Goal: Task Accomplishment & Management: Use online tool/utility

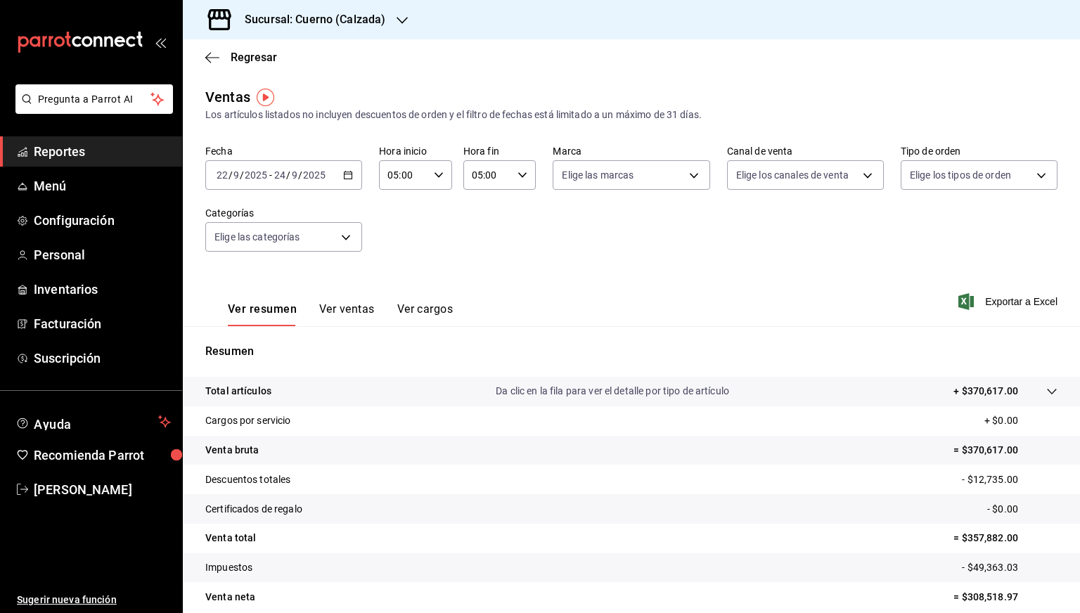
click at [344, 5] on div "Sucursal: Cuerno (Calzada)" at bounding box center [303, 19] width 219 height 39
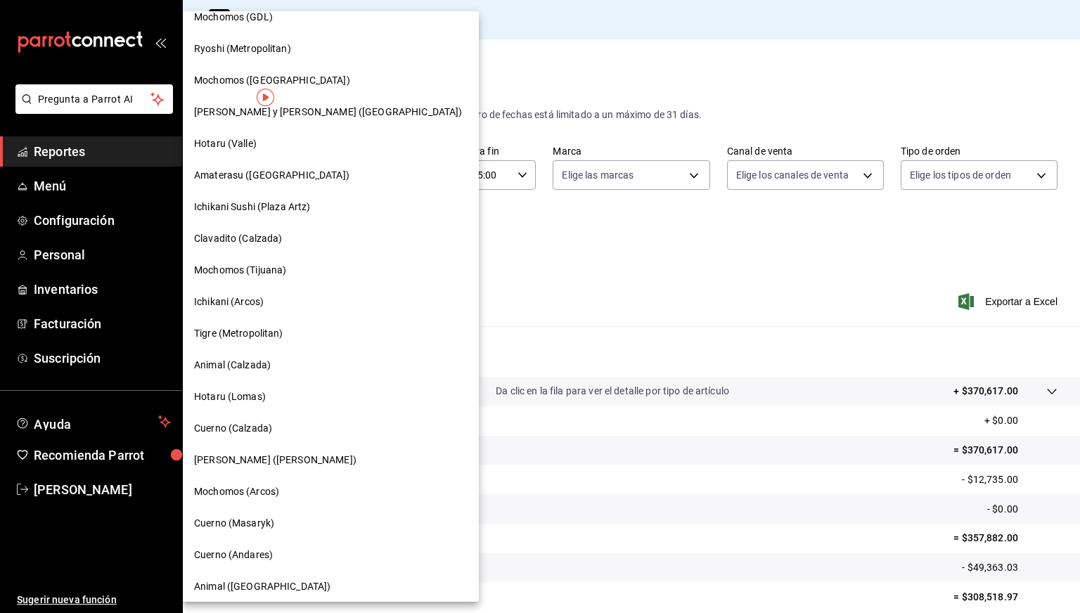
scroll to position [18, 0]
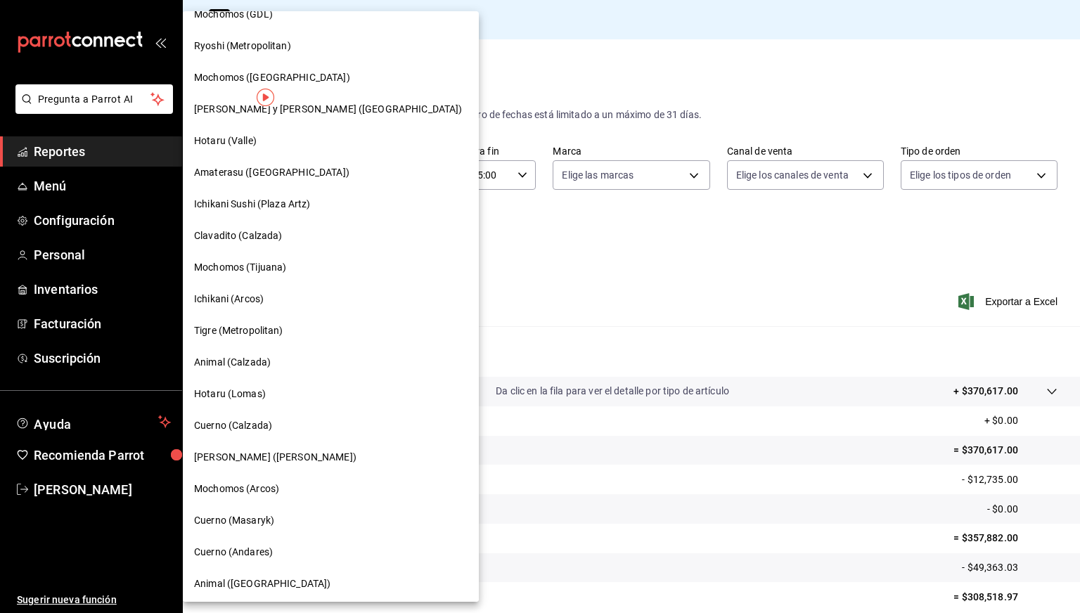
click at [271, 447] on div "[PERSON_NAME] ([PERSON_NAME])" at bounding box center [331, 457] width 296 height 32
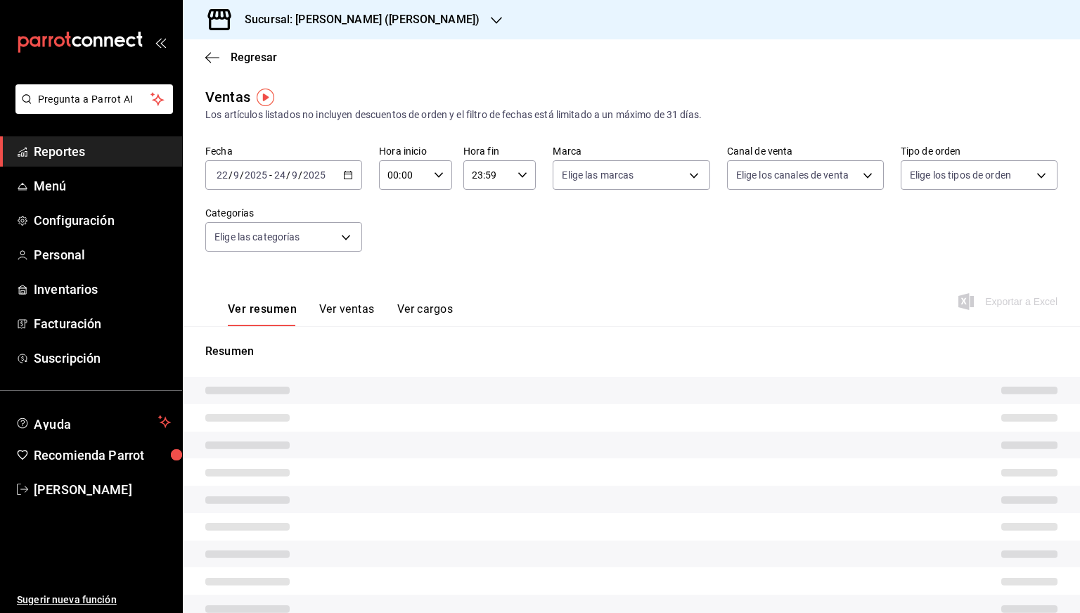
type input "05:00"
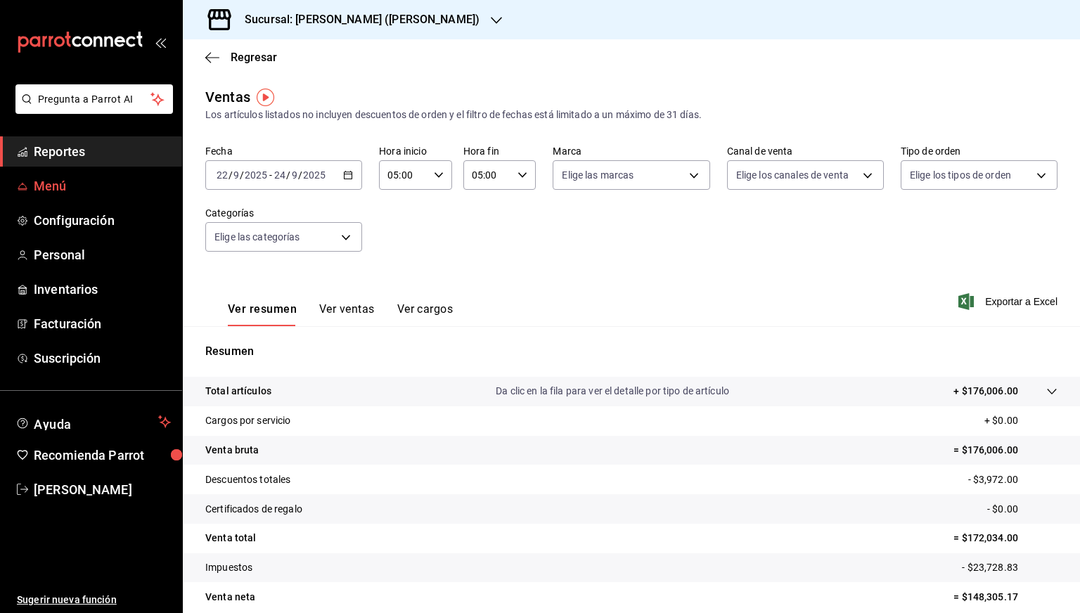
click at [100, 181] on span "Menú" at bounding box center [102, 185] width 137 height 19
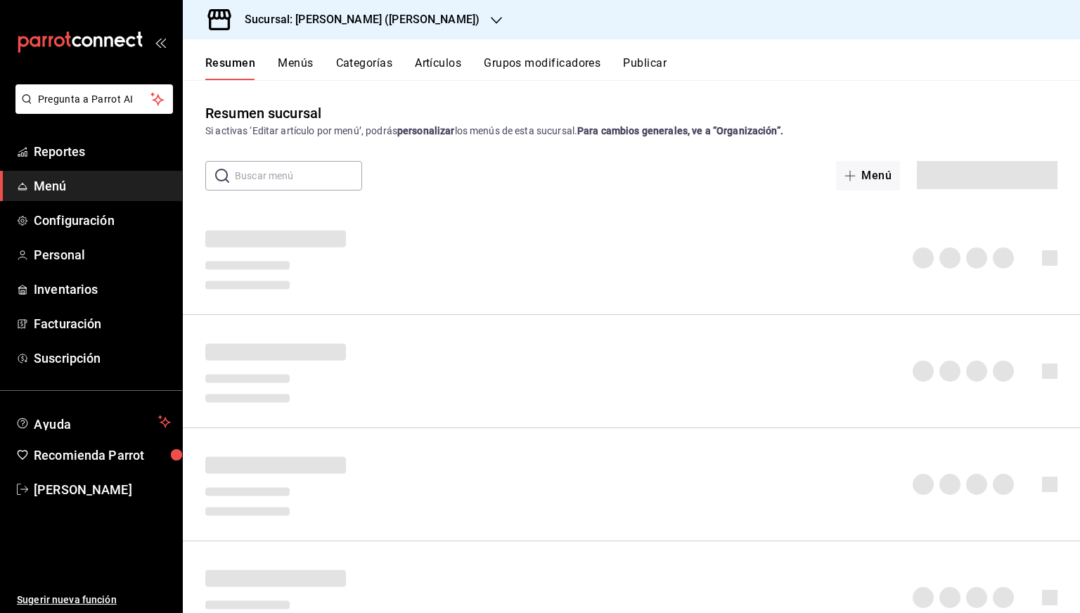
click at [437, 63] on button "Artículos" at bounding box center [438, 68] width 46 height 24
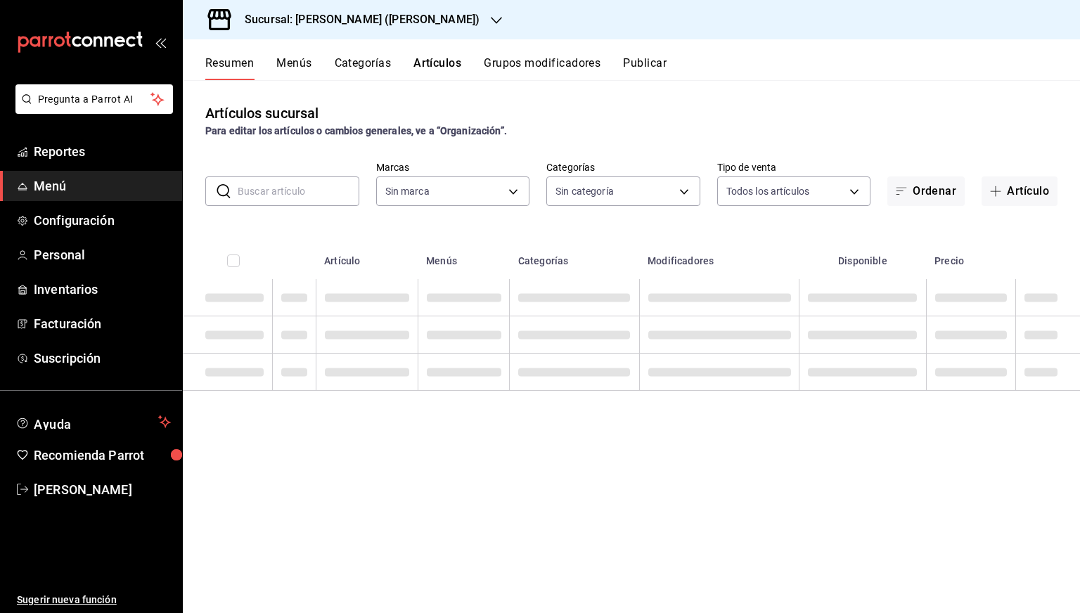
click at [444, 63] on button "Artículos" at bounding box center [437, 68] width 48 height 24
click at [286, 187] on input "text" at bounding box center [299, 191] width 122 height 28
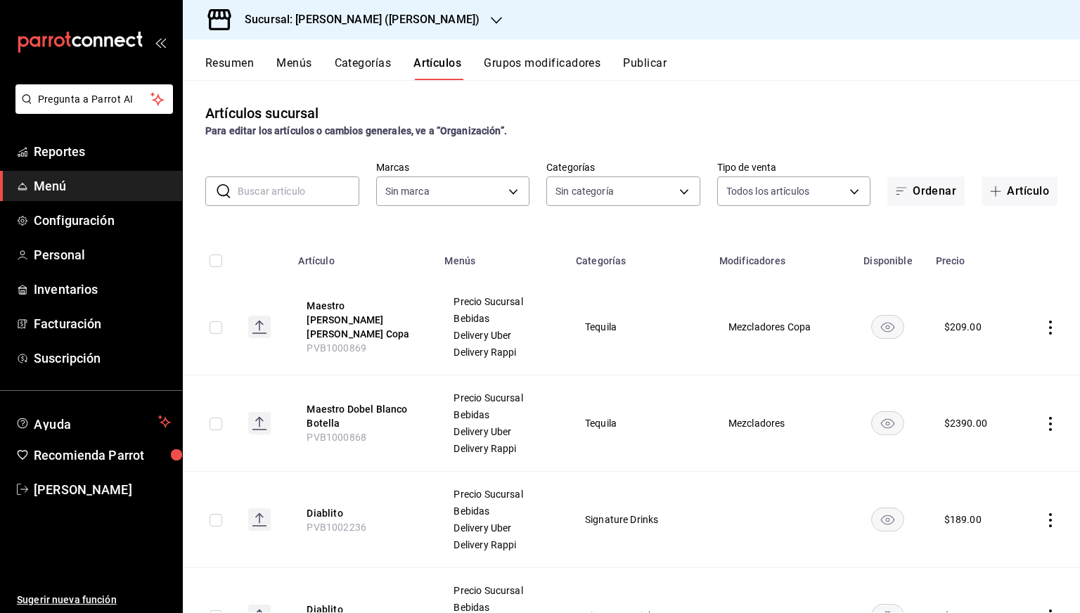
type input "3e284276-a834-4a39-bc59-2edda2d06158"
type input "e5de3780-5891-49d8-b52e-a6d96adcc32a,ebac39bf-3874-4741-b4e1-8d37352f299c,7fbd4…"
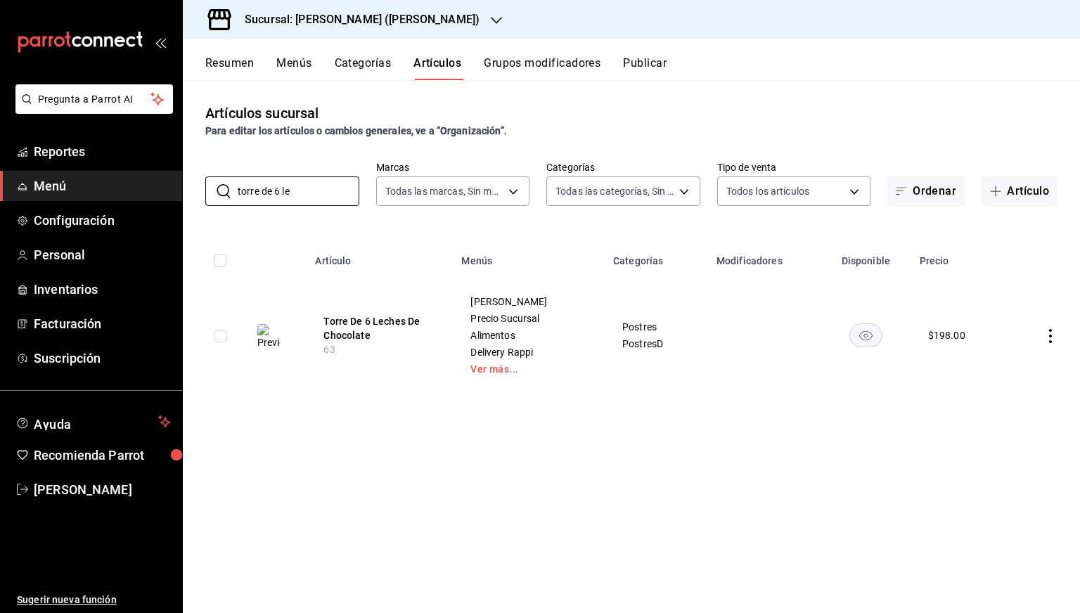
type input "torre de 6 le"
click at [476, 366] on link "Ver más..." at bounding box center [528, 369] width 117 height 10
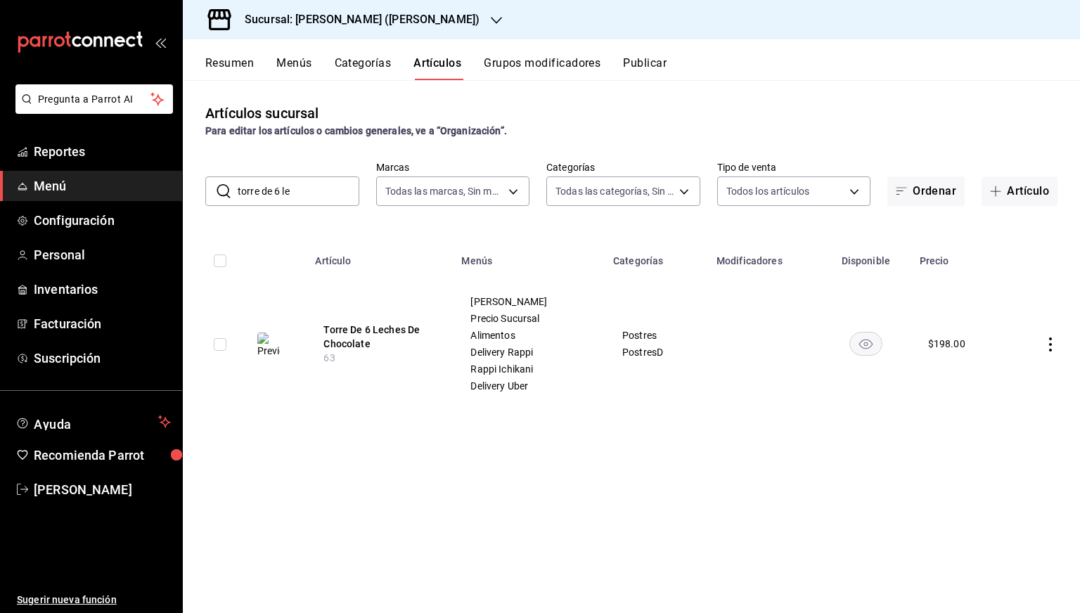
click at [387, 15] on h3 "Sucursal: [PERSON_NAME] ([PERSON_NAME])" at bounding box center [356, 19] width 246 height 17
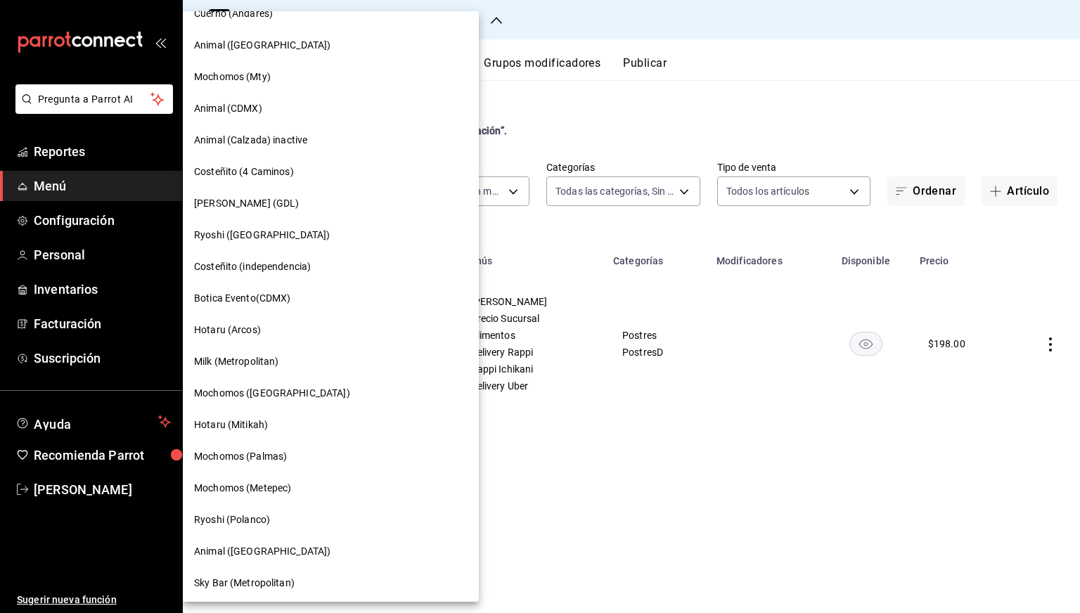
scroll to position [559, 0]
click at [233, 344] on div "Milk (Metropolitan)" at bounding box center [331, 360] width 296 height 32
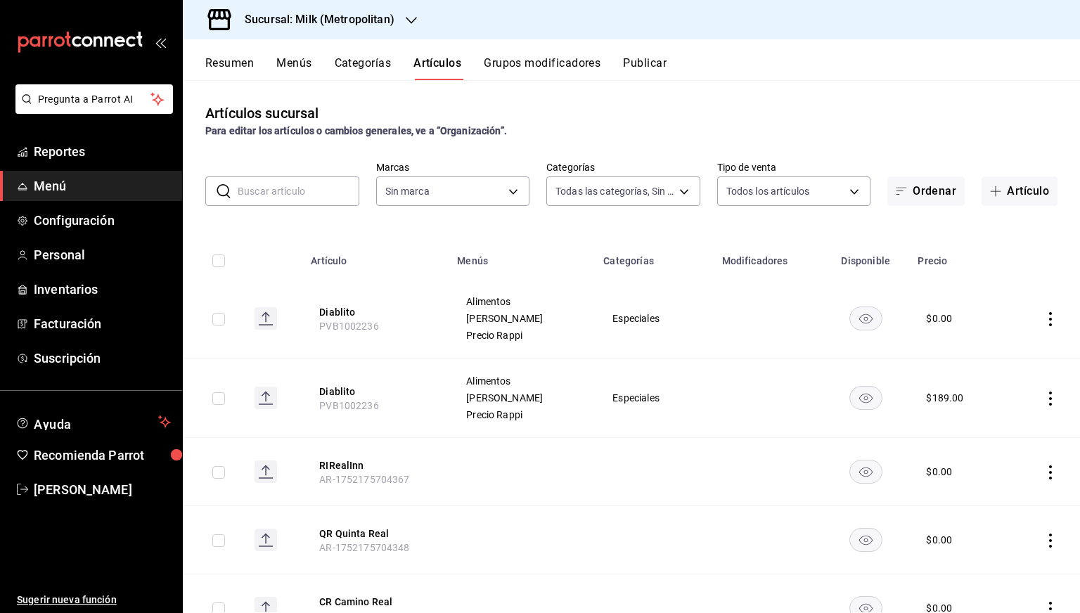
type input "fbf31d31-2f2b-4237-995d-38390db3ab3c,31a0c446-79f5-47bd-9ac6-7558eafd8a6e,879ad…"
type input "57c9fc47-e65f-4221-a10c-96a6466a6251"
click at [93, 153] on span "Reportes" at bounding box center [102, 151] width 137 height 19
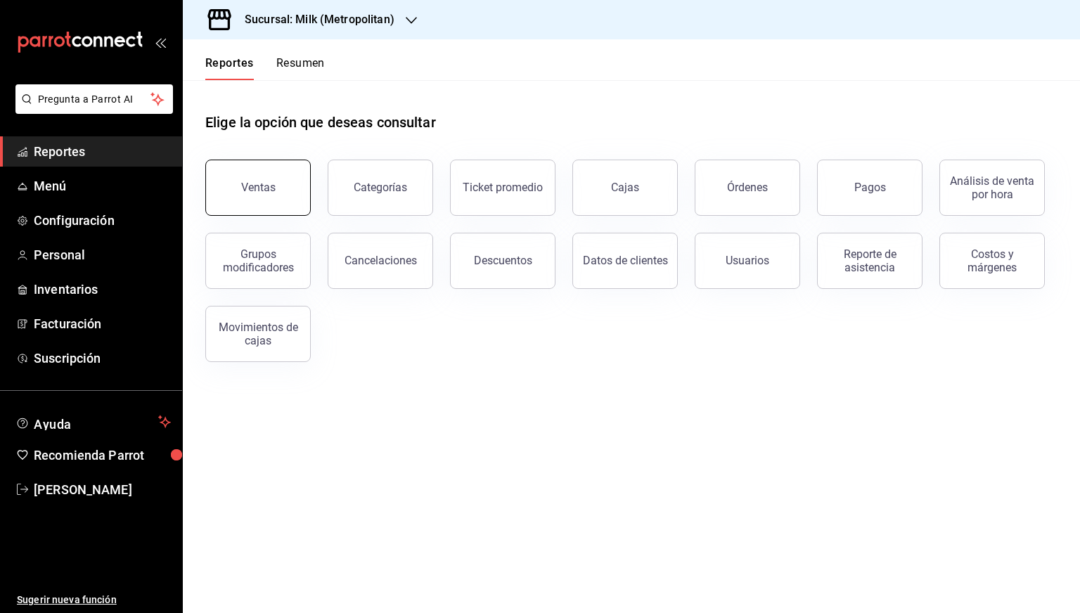
click at [276, 179] on button "Ventas" at bounding box center [257, 188] width 105 height 56
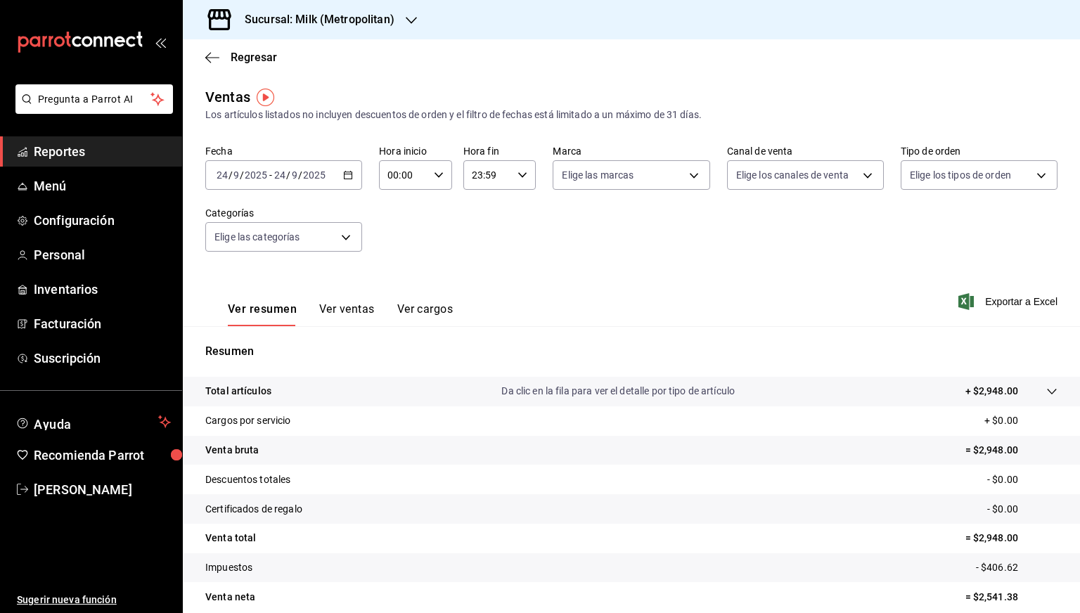
click at [348, 177] on icon "button" at bounding box center [348, 175] width 10 height 10
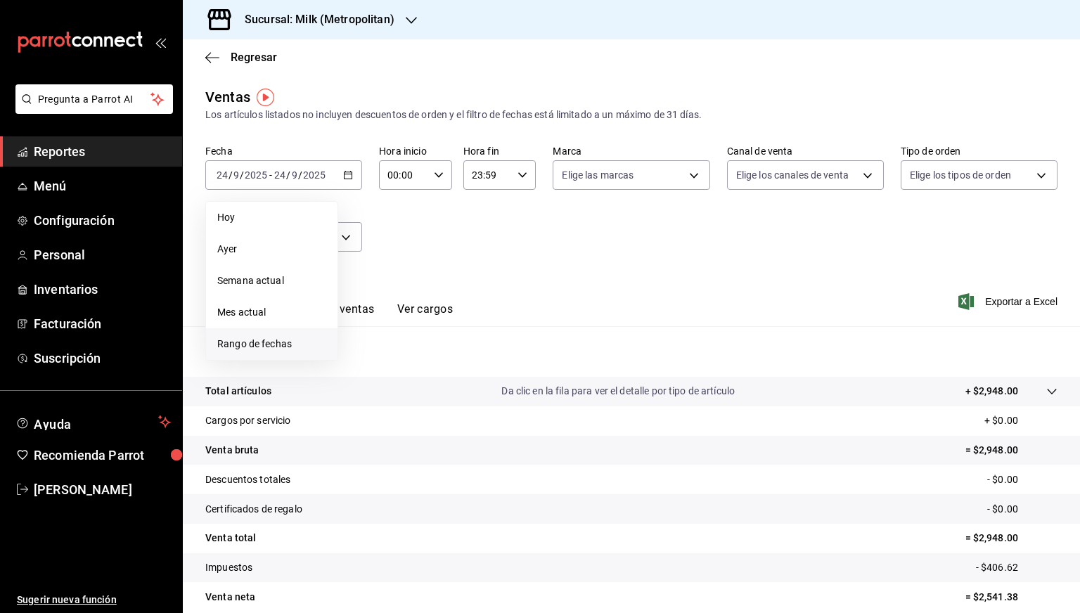
click at [258, 344] on span "Rango de fechas" at bounding box center [271, 344] width 109 height 15
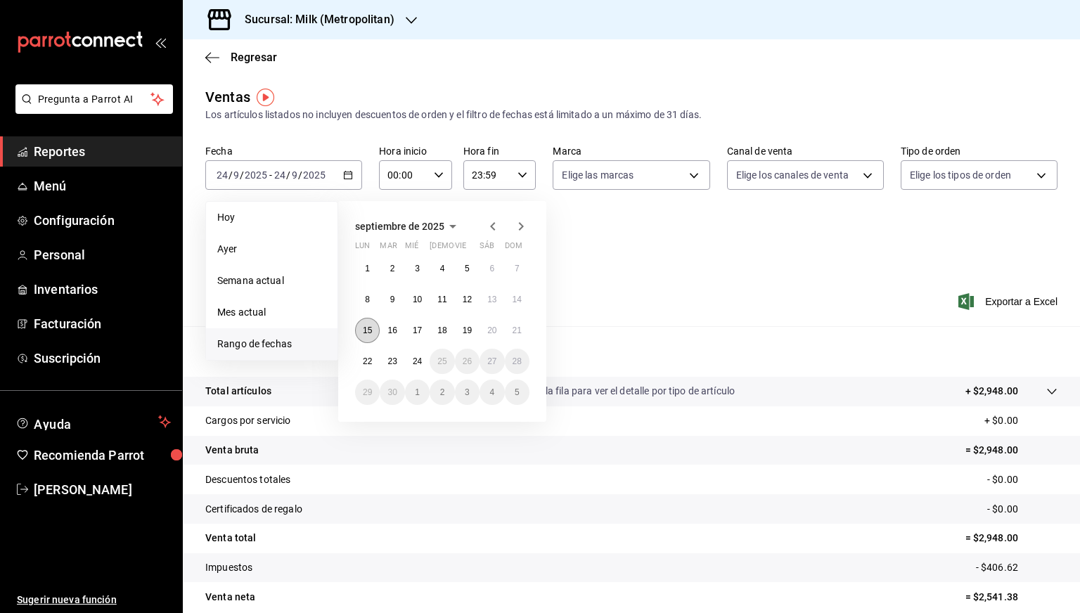
click at [366, 326] on abbr "15" at bounding box center [367, 330] width 9 height 10
click at [366, 358] on abbr "22" at bounding box center [367, 361] width 9 height 10
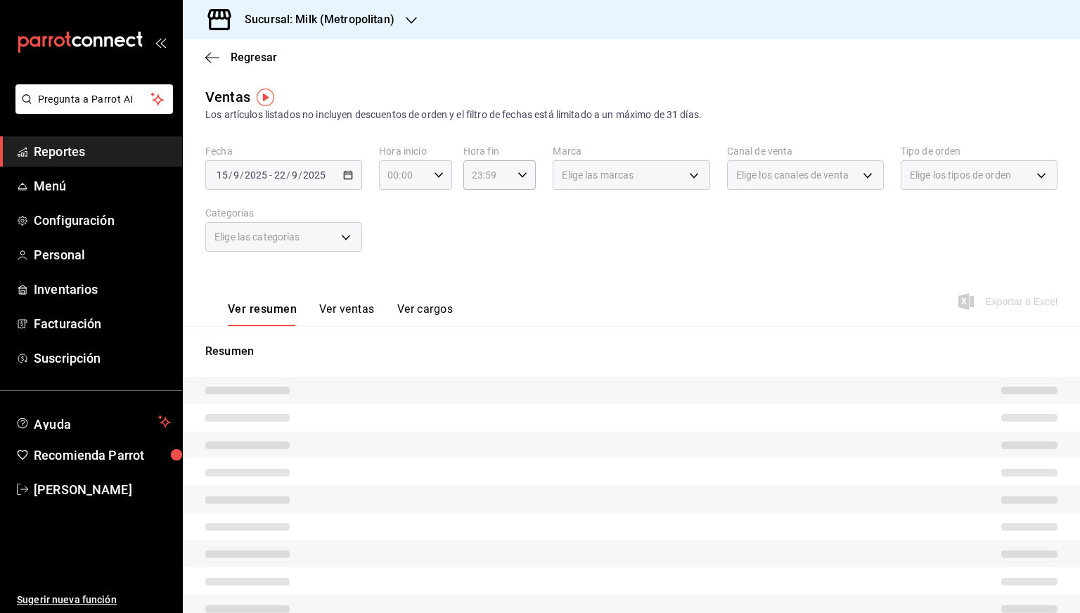
click at [434, 179] on icon "button" at bounding box center [439, 175] width 10 height 10
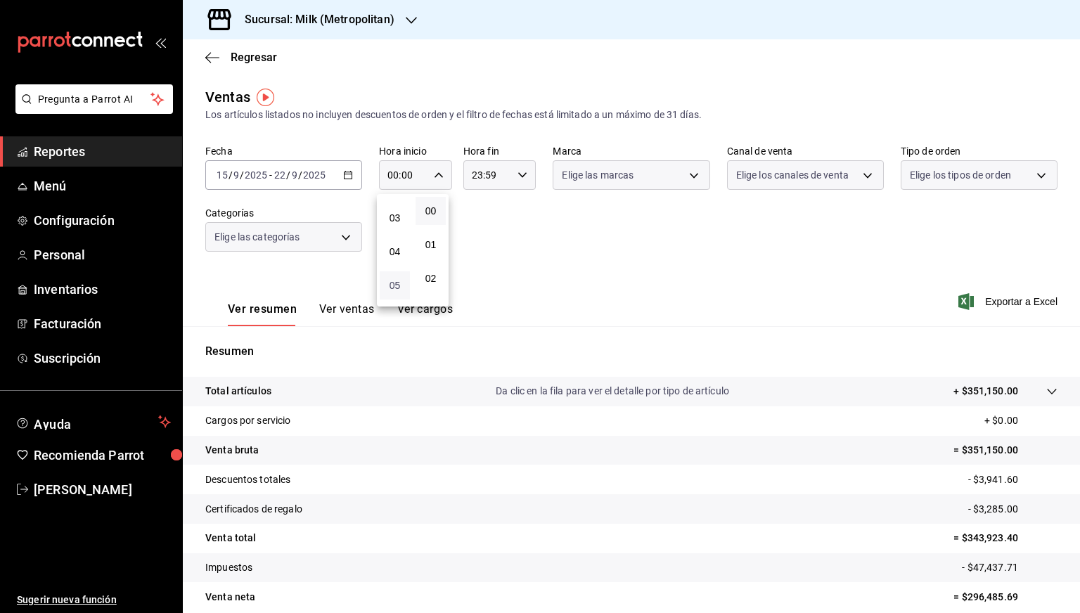
click at [392, 283] on span "05" at bounding box center [394, 285] width 13 height 11
type input "05:00"
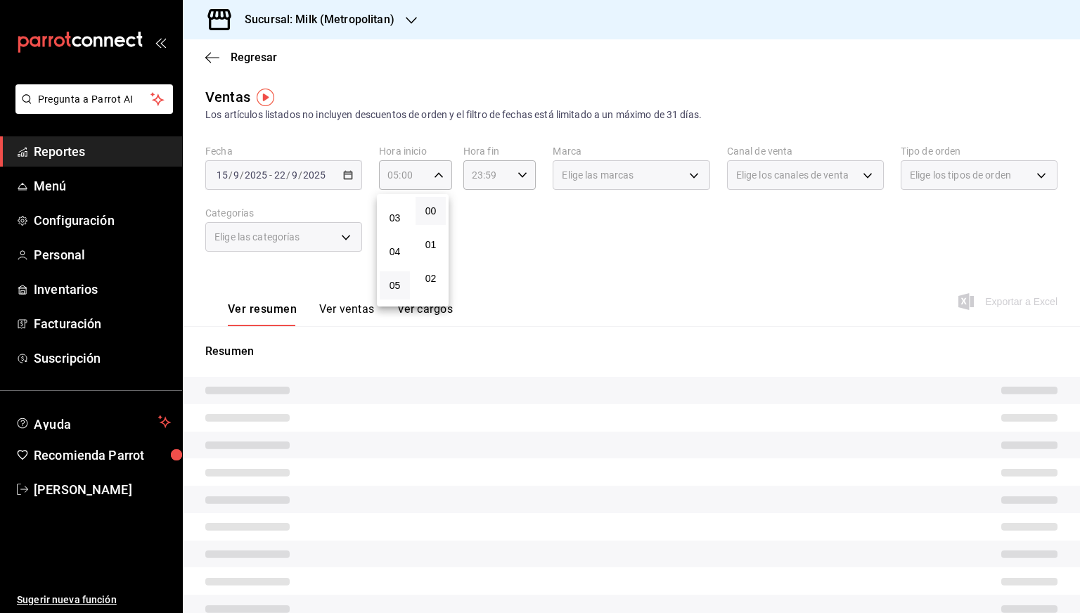
click at [520, 179] on div at bounding box center [540, 306] width 1080 height 613
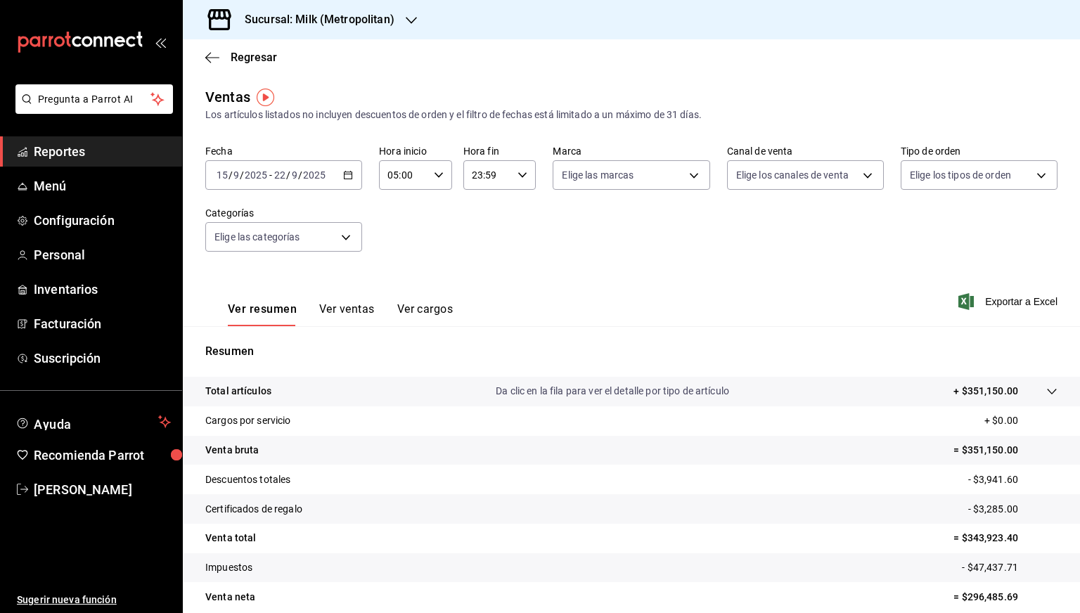
click at [519, 177] on icon "button" at bounding box center [522, 175] width 10 height 10
click at [481, 231] on span "05" at bounding box center [477, 230] width 13 height 11
click at [510, 212] on span "00" at bounding box center [513, 210] width 13 height 11
type input "05:00"
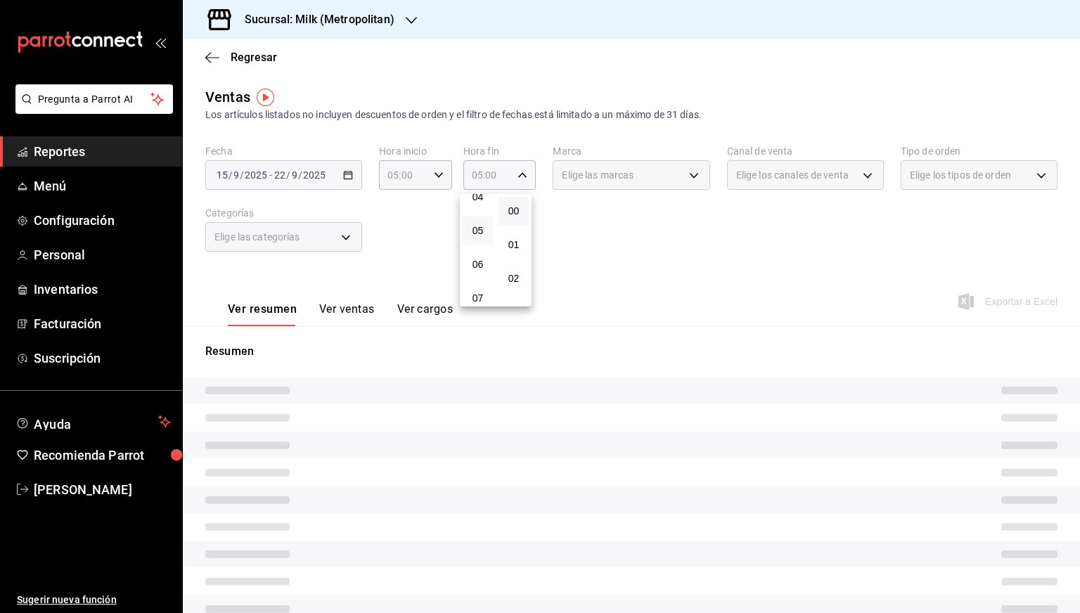
click at [583, 214] on div at bounding box center [540, 306] width 1080 height 613
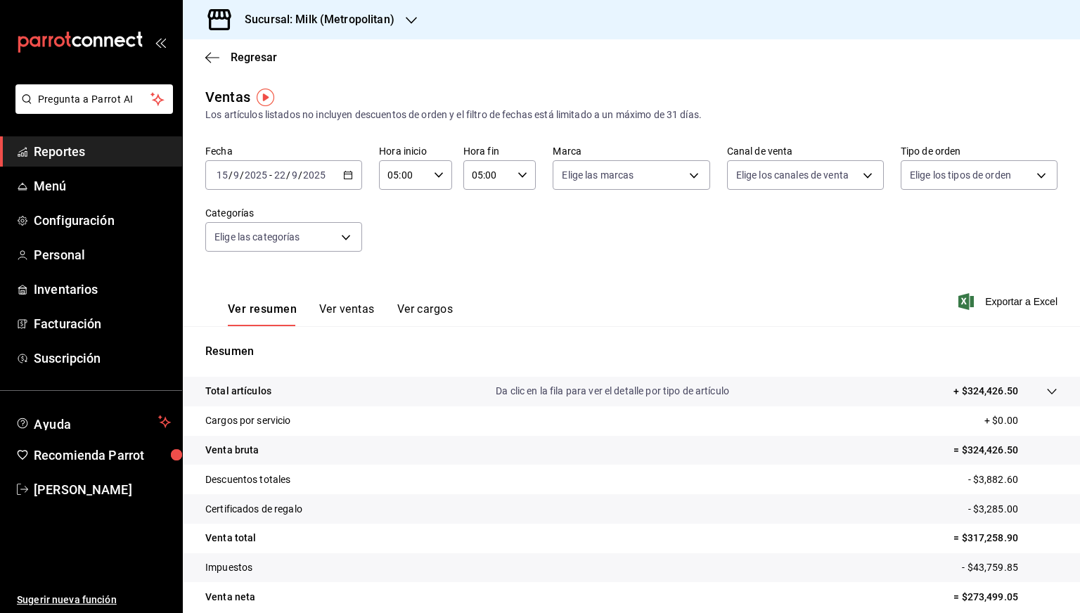
scroll to position [60, 0]
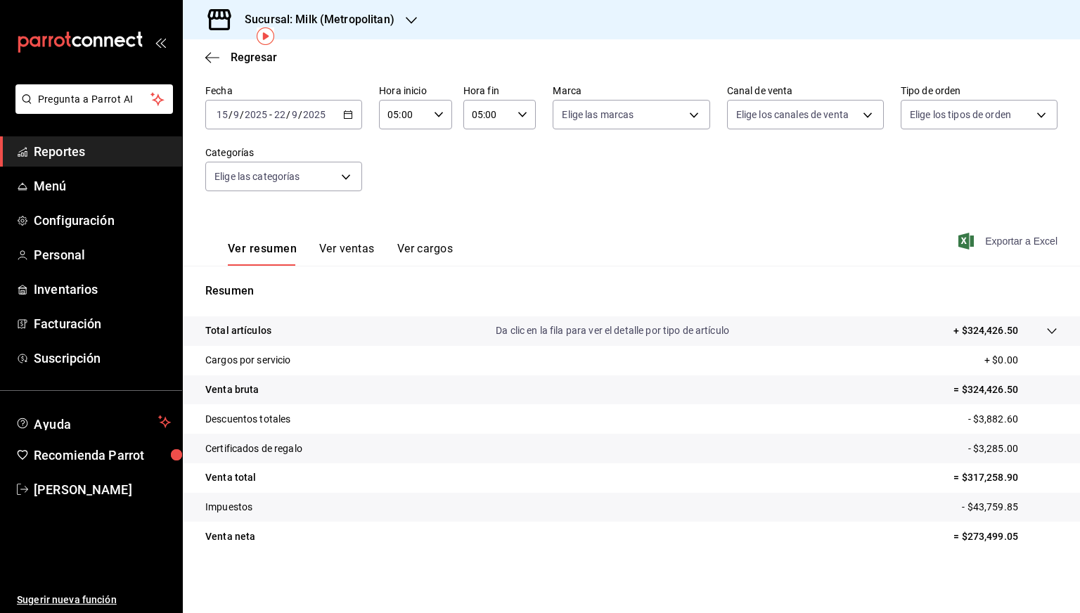
click at [1011, 240] on span "Exportar a Excel" at bounding box center [1009, 241] width 96 height 17
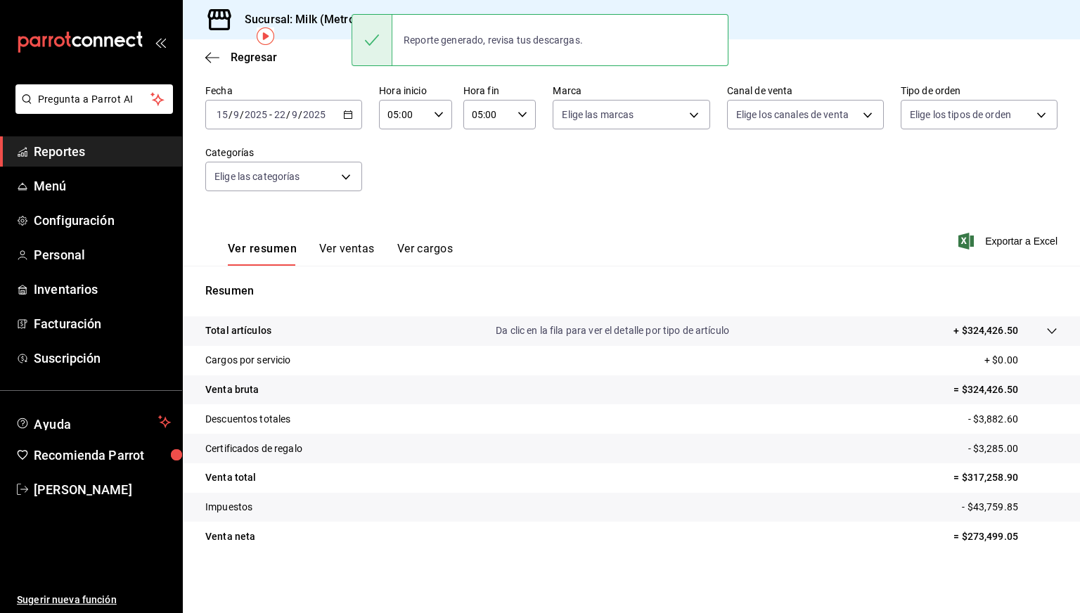
click at [286, 33] on div "Sucursal: Milk (Metropolitan)" at bounding box center [308, 19] width 228 height 39
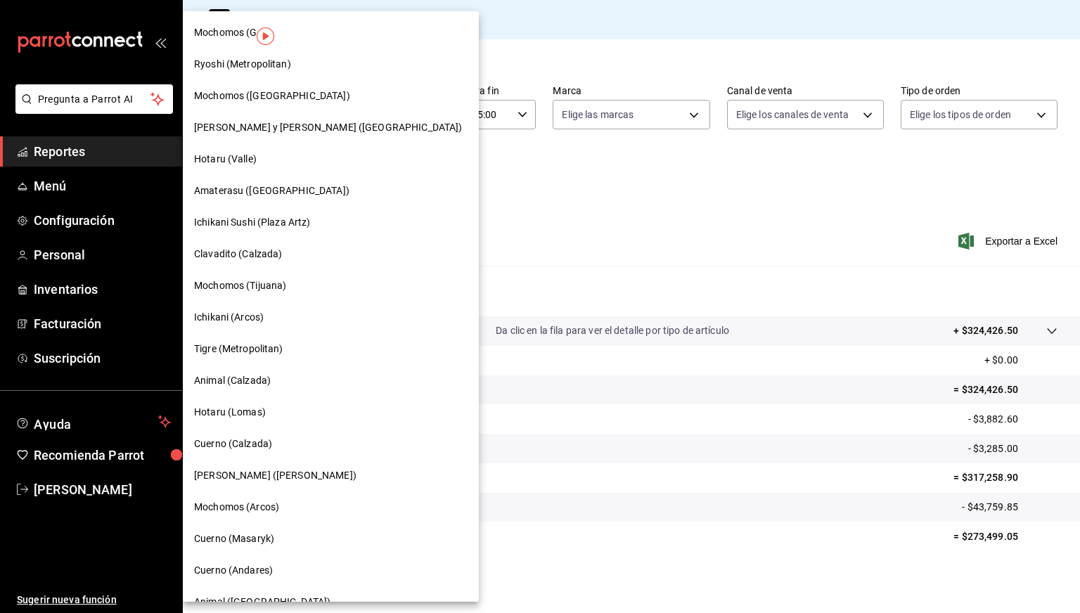
click at [256, 247] on span "Clavadito (Calzada)" at bounding box center [238, 254] width 89 height 15
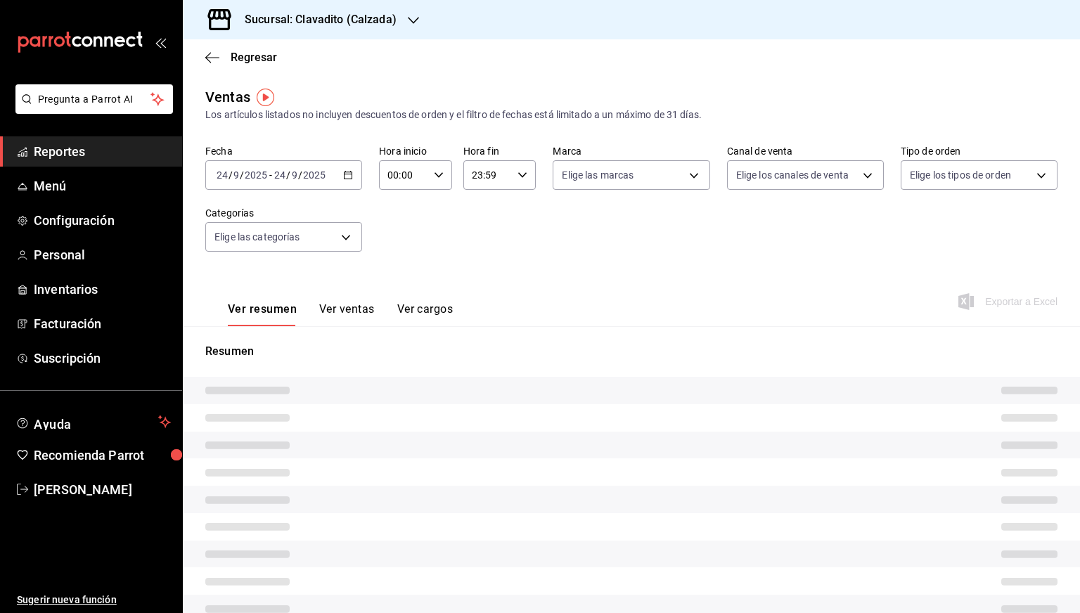
type input "05:00"
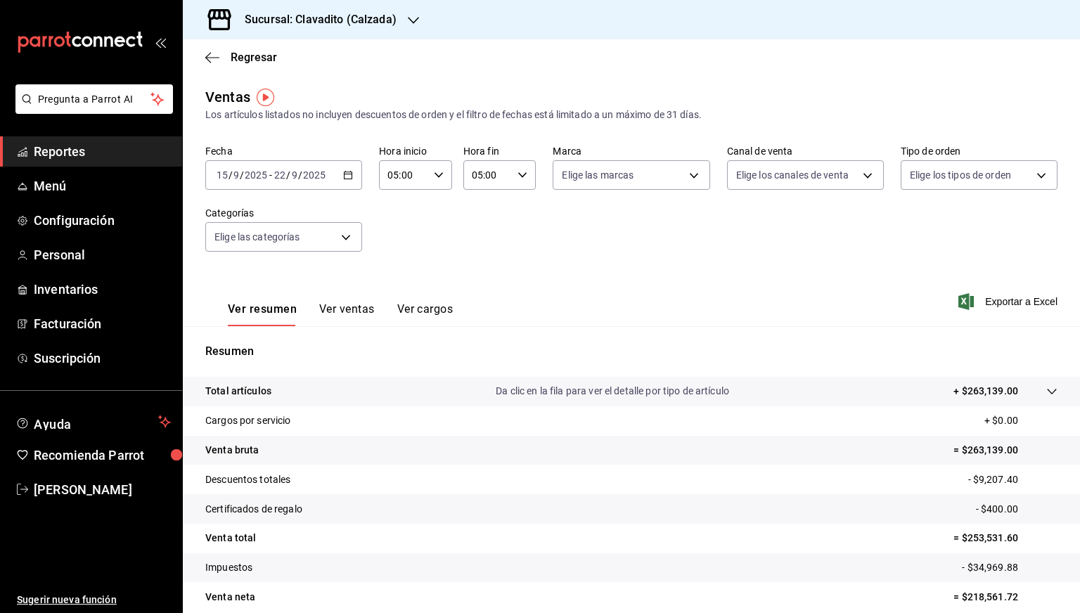
click at [731, 300] on div "Ver resumen Ver ventas Ver cargos Exportar a Excel" at bounding box center [631, 298] width 897 height 58
click at [995, 297] on span "Exportar a Excel" at bounding box center [1009, 301] width 96 height 17
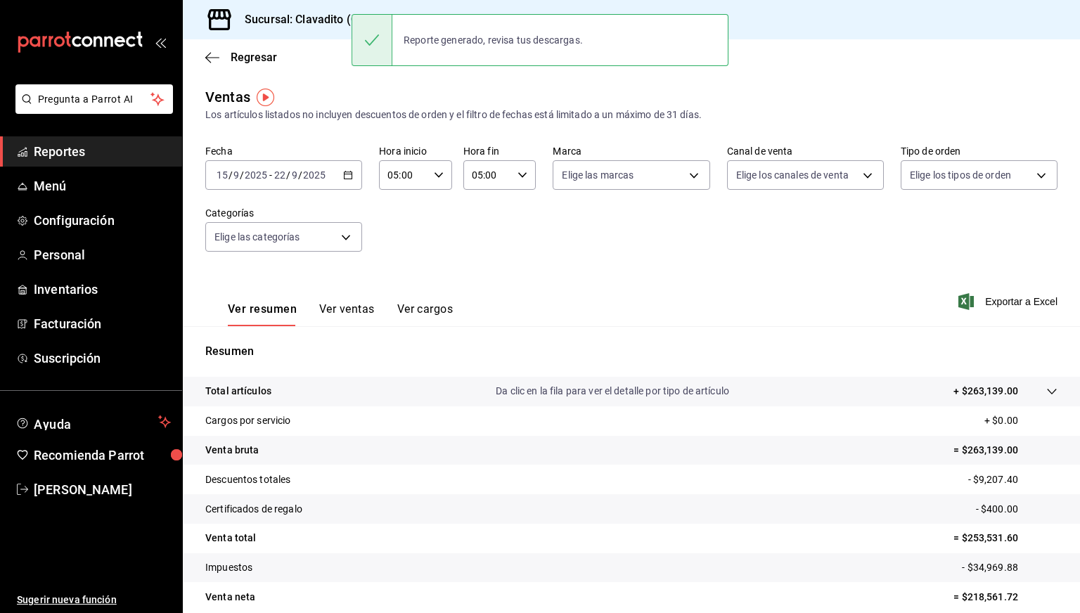
click at [318, 15] on h3 "Sucursal: Clavadito (Calzada)" at bounding box center [314, 19] width 163 height 17
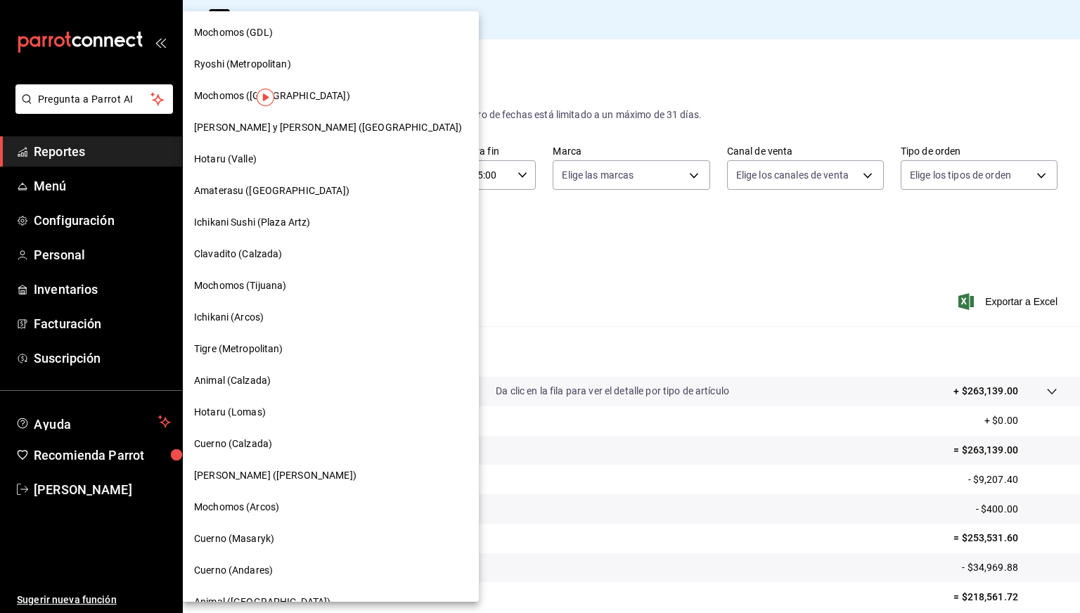
click at [245, 439] on span "Cuerno (Calzada)" at bounding box center [233, 443] width 78 height 15
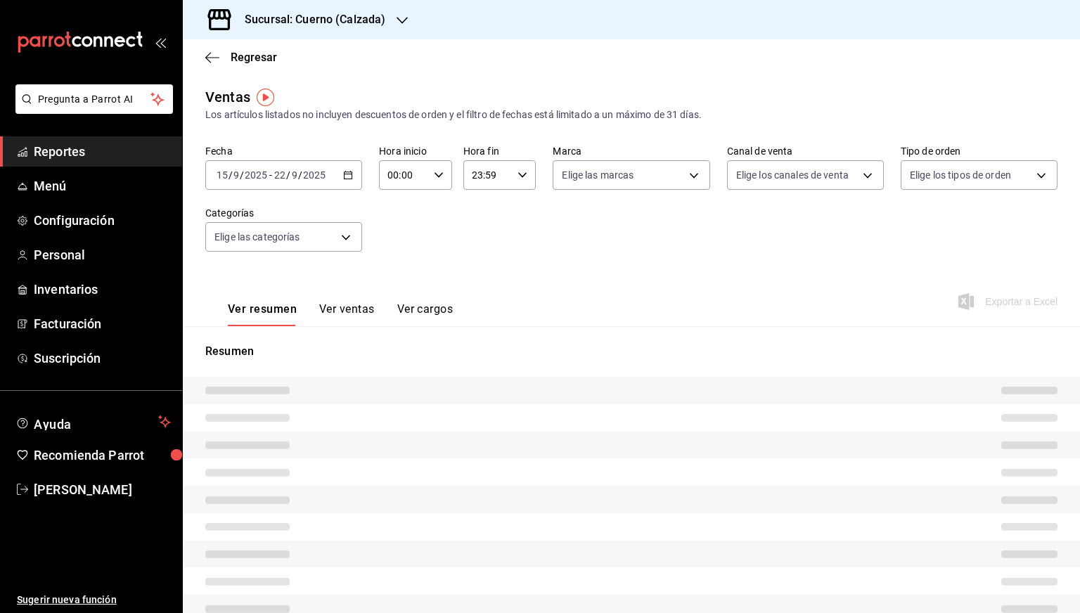
type input "05:00"
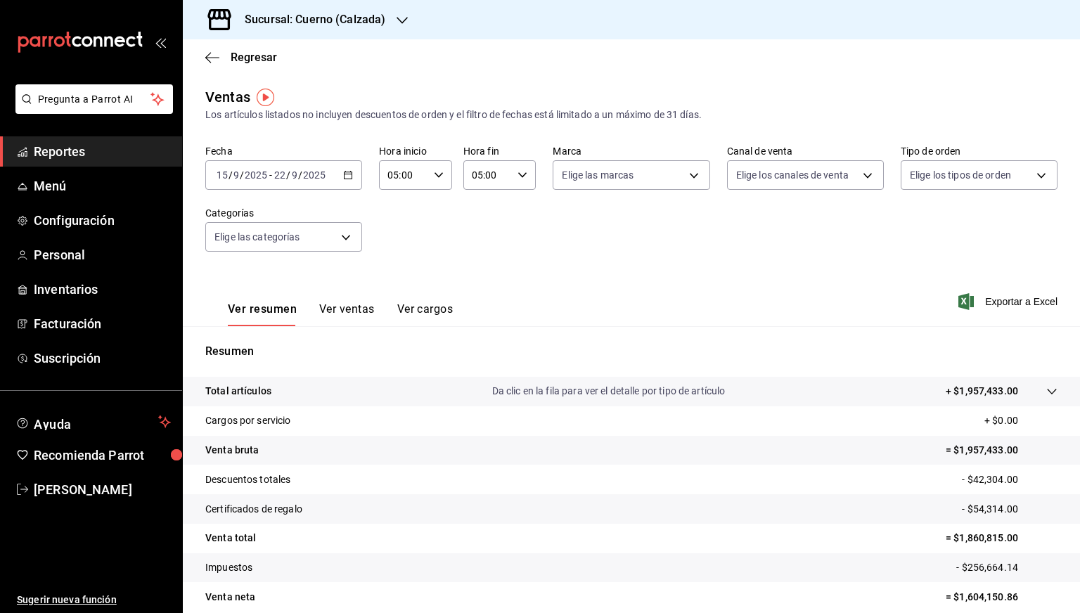
click at [995, 292] on div "Ver resumen Ver ventas Ver cargos Exportar a Excel" at bounding box center [631, 298] width 897 height 58
click at [997, 303] on span "Exportar a Excel" at bounding box center [1009, 301] width 96 height 17
